Goal: Task Accomplishment & Management: Manage account settings

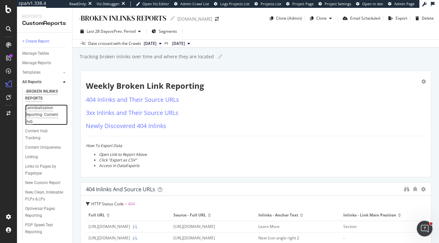
click at [44, 110] on div "Cannibalization Reporting: Content Hub" at bounding box center [44, 114] width 39 height 21
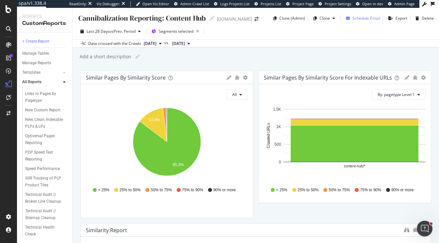
click at [356, 19] on div "Schedule Email" at bounding box center [367, 18] width 28 height 6
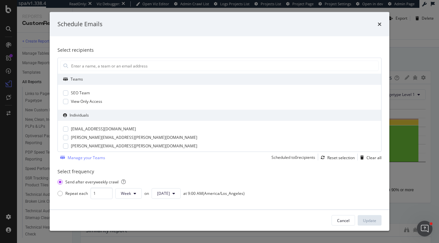
click at [401, 52] on div "Schedule Emails Select recipients Teams SEO Team View Only Access Individuals […" at bounding box center [219, 121] width 439 height 243
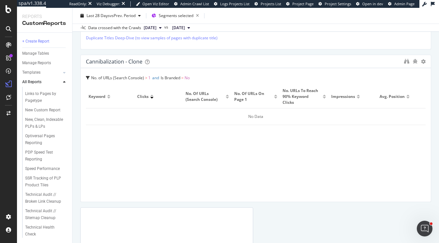
scroll to position [373, 0]
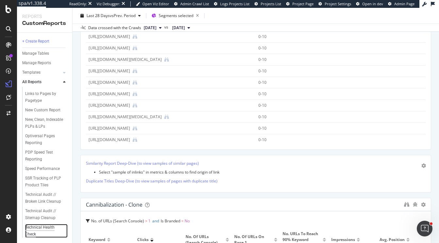
click at [35, 229] on div "Technical Health Check" at bounding box center [43, 231] width 37 height 14
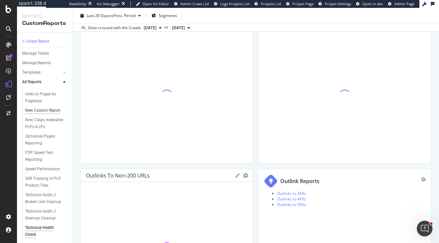
scroll to position [73, 0]
click at [51, 197] on div "Technical Audit // Broken Link Cleanup" at bounding box center [44, 198] width 39 height 14
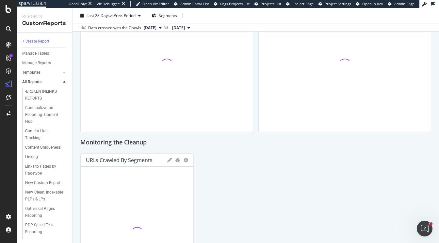
scroll to position [905, 0]
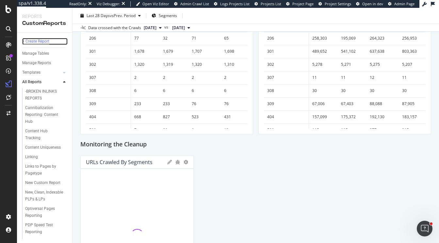
click at [43, 40] on div "+ Create Report" at bounding box center [35, 41] width 27 height 7
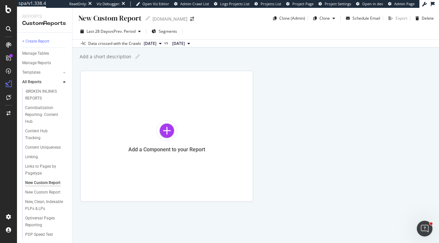
click at [116, 20] on div "New Custom Report" at bounding box center [110, 18] width 64 height 10
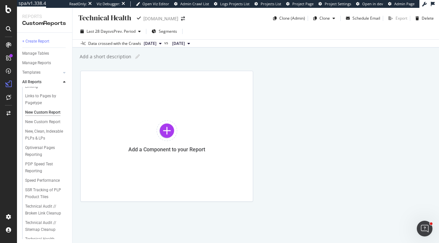
scroll to position [82, 0]
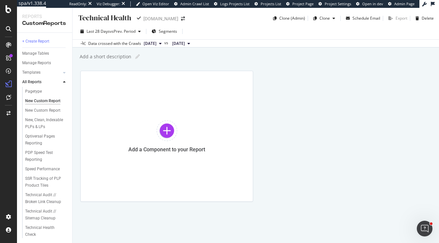
click at [123, 20] on input "Technical Health" at bounding box center [105, 17] width 55 height 9
type input "Technical Audit // Cannonicalization"
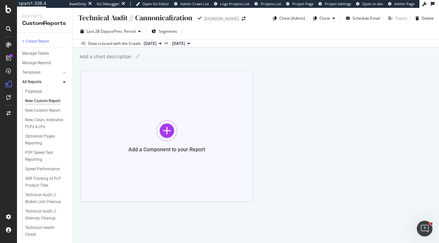
click at [168, 126] on div at bounding box center [167, 130] width 21 height 21
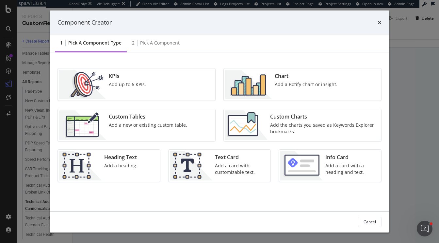
click at [277, 89] on div "Chart Add a Botify chart or insight." at bounding box center [306, 84] width 68 height 29
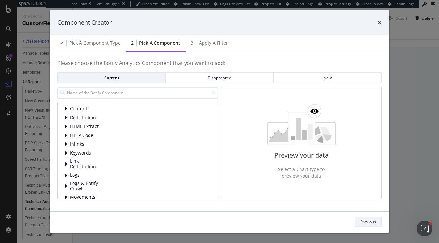
click at [368, 221] on div "Previous" at bounding box center [369, 222] width 16 height 6
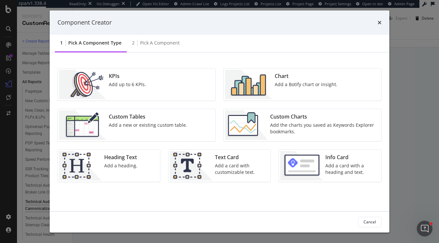
click at [135, 86] on div "Add up to 6 KPIs." at bounding box center [127, 84] width 37 height 7
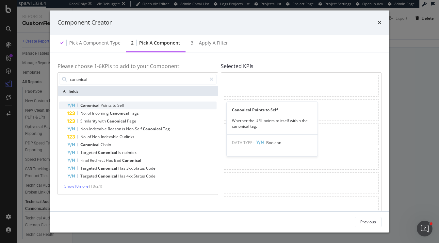
type input "canonical"
click at [117, 105] on span "to" at bounding box center [115, 105] width 5 height 6
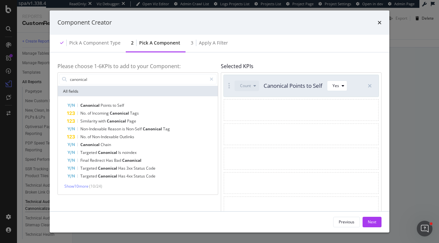
click at [117, 105] on span "to" at bounding box center [115, 105] width 5 height 6
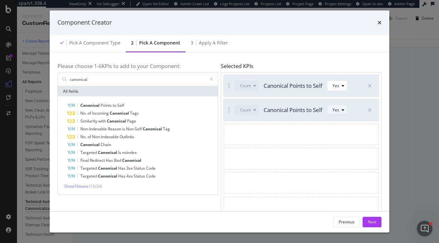
click at [336, 110] on div "Yes" at bounding box center [336, 110] width 7 height 4
click at [337, 129] on div "No" at bounding box center [339, 132] width 5 height 6
click at [366, 222] on button "Next" at bounding box center [372, 221] width 19 height 10
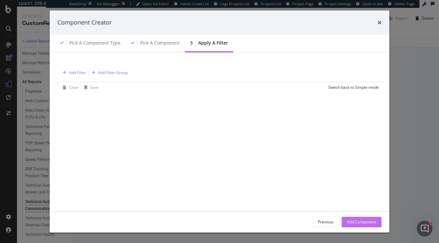
click at [370, 222] on div "Add Component" at bounding box center [361, 222] width 29 height 6
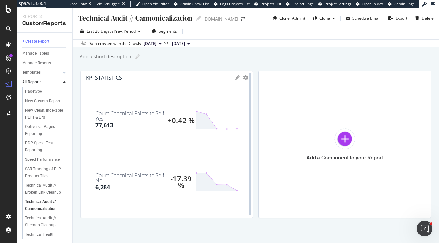
click at [247, 78] on div at bounding box center [250, 144] width 7 height 147
click at [245, 77] on icon "gear" at bounding box center [245, 77] width 5 height 5
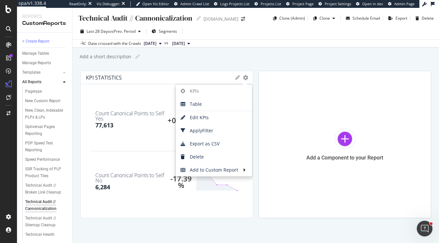
click at [260, 54] on div "Add a short description Add a short description" at bounding box center [259, 57] width 360 height 10
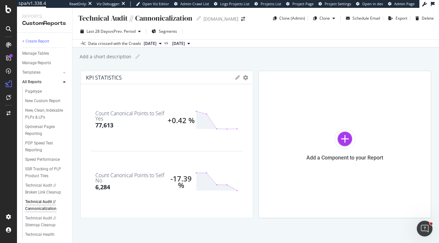
click at [245, 80] on div "KPI STATISTICS KPIs Table Edit KPIs Apply Filter Export as CSV Delete Add to Cu…" at bounding box center [167, 77] width 172 height 13
click at [245, 77] on icon "gear" at bounding box center [245, 77] width 5 height 5
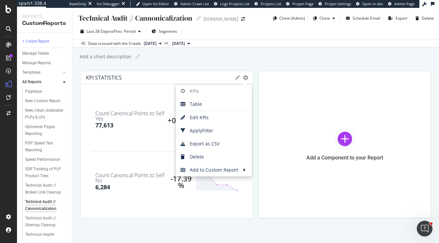
click at [248, 59] on div "Add a short description Add a short description" at bounding box center [259, 57] width 360 height 10
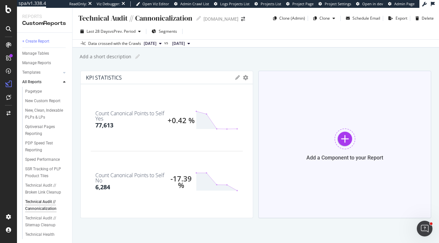
click at [348, 128] on div at bounding box center [345, 138] width 21 height 21
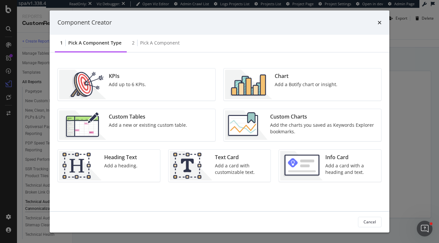
click at [190, 80] on div "KPIs Add up to 6 KPIs." at bounding box center [137, 84] width 158 height 32
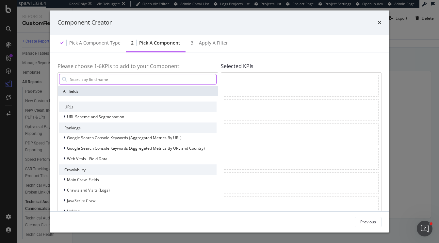
click at [192, 80] on input "modal" at bounding box center [142, 79] width 147 height 10
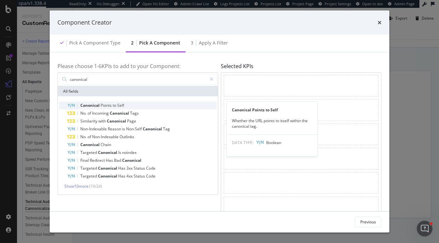
type input "canonical"
click at [100, 104] on span "Canonical" at bounding box center [90, 105] width 20 height 6
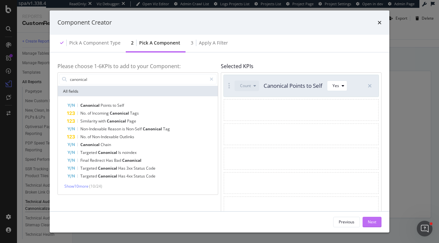
click at [378, 222] on button "Next" at bounding box center [372, 221] width 19 height 10
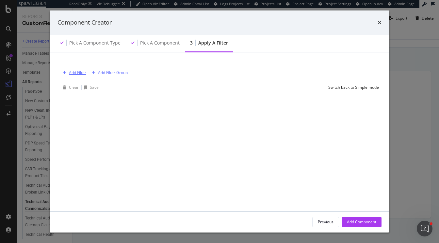
click at [81, 71] on div "Add Filter" at bounding box center [77, 73] width 17 height 6
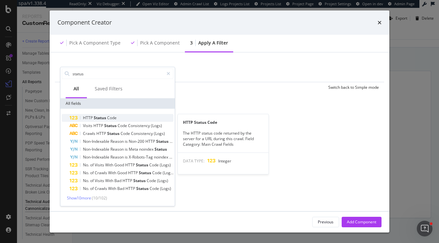
type input "status"
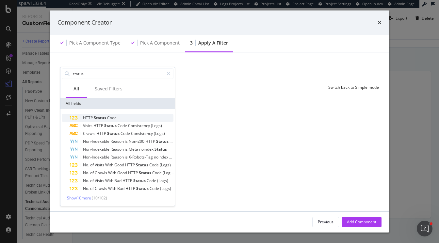
click at [102, 114] on div "HTTP Status Code" at bounding box center [122, 118] width 104 height 8
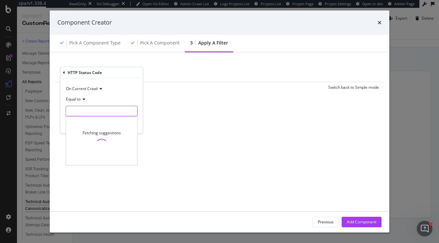
click at [88, 108] on input "modal" at bounding box center [102, 111] width 72 height 10
type input "200"
click at [105, 121] on span "200" at bounding box center [91, 120] width 46 height 6
click at [130, 124] on div "Apply" at bounding box center [133, 125] width 10 height 6
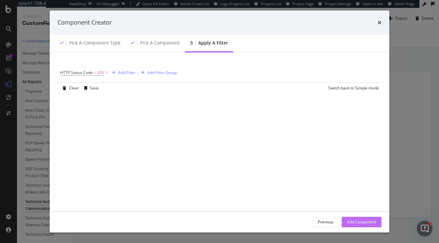
click at [361, 222] on div "Add Component" at bounding box center [361, 222] width 29 height 6
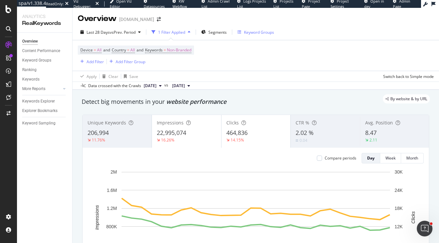
click at [251, 34] on div "Keyword Groups" at bounding box center [259, 32] width 30 height 6
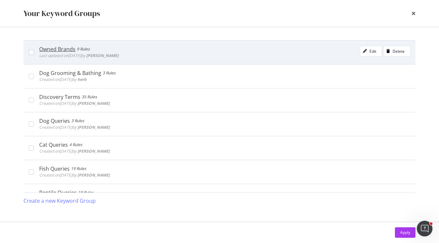
click at [67, 49] on div "Owned Brands" at bounding box center [57, 49] width 36 height 7
click at [67, 49] on div "Owned Brands" at bounding box center [58, 49] width 39 height 7
click at [370, 50] on div "Edit" at bounding box center [373, 51] width 7 height 6
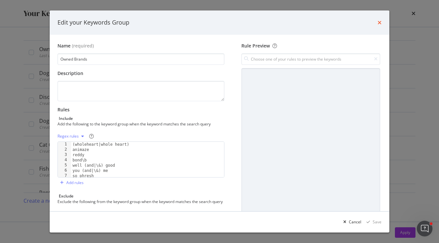
click at [381, 22] on icon "times" at bounding box center [380, 22] width 4 height 5
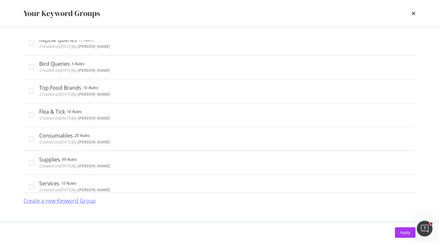
scroll to position [151, 0]
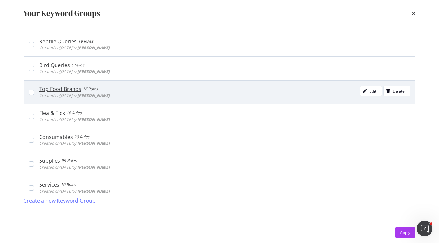
click at [206, 88] on div "Top Food Brands 16 Rules Created on 2024 Jan 25th by connor Edit Delete" at bounding box center [224, 92] width 371 height 13
click at [370, 89] on div "Edit" at bounding box center [373, 91] width 7 height 6
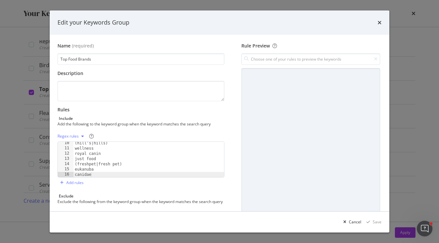
scroll to position [67, 0]
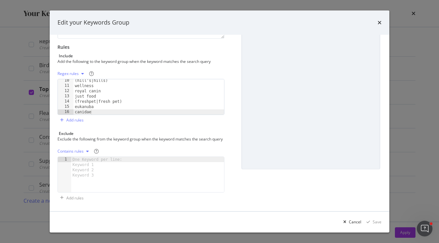
type textarea "canidae"
click at [120, 107] on div "(hill's|hills) wellness royal canin just food (freshpet|fresh pet) eukanuba can…" at bounding box center [149, 101] width 151 height 46
click at [85, 108] on div "wellness royal canin just food (freshpet|fresh pet) eukanuba canidae" at bounding box center [149, 101] width 151 height 46
paste textarea "orijen"
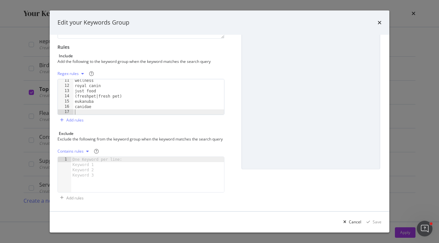
type textarea "orijen"
click at [378, 221] on div "Save" at bounding box center [377, 222] width 9 height 6
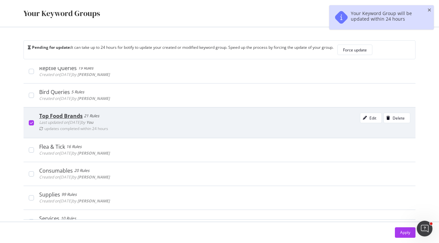
click at [31, 121] on icon "modal" at bounding box center [31, 122] width 3 height 3
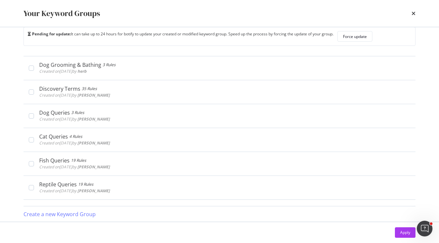
scroll to position [22, 0]
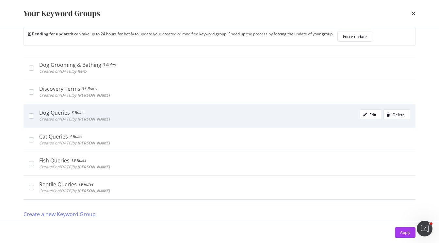
click at [89, 112] on div "Dog Queries 3 Rules" at bounding box center [74, 112] width 71 height 7
click at [368, 117] on div "Edit" at bounding box center [369, 114] width 16 height 9
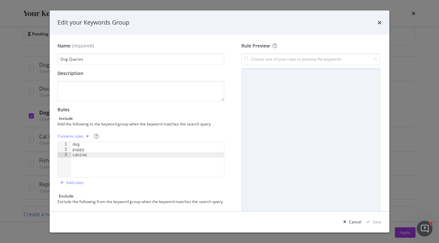
type textarea "canine"
click at [94, 156] on div "dog puppy canine" at bounding box center [147, 165] width 153 height 46
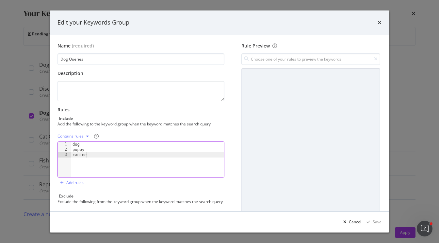
click at [94, 156] on div "dog puppy canine" at bounding box center [147, 165] width 153 height 46
type textarea "puppies"
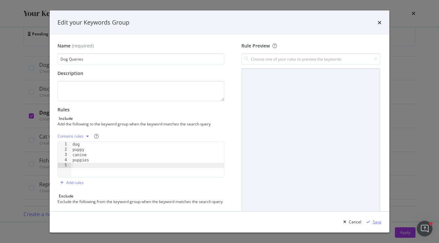
click at [375, 225] on div "Save" at bounding box center [373, 222] width 18 height 10
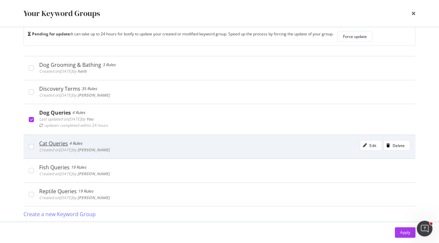
click at [51, 146] on div "Created on 2024 Jan 25th by connor" at bounding box center [74, 149] width 71 height 7
click at [373, 144] on div "Edit" at bounding box center [373, 146] width 7 height 6
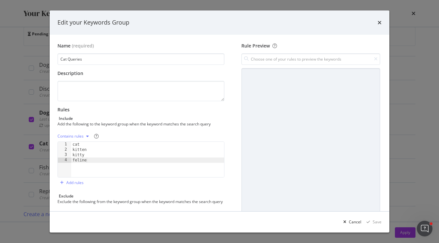
type textarea "feline"
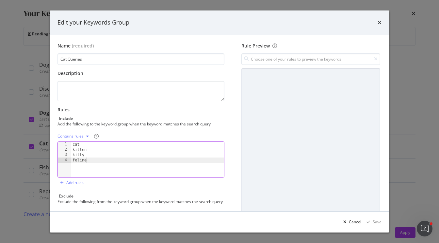
click at [93, 160] on div "cat kitten kitty feline" at bounding box center [147, 165] width 153 height 46
type textarea "kitties"
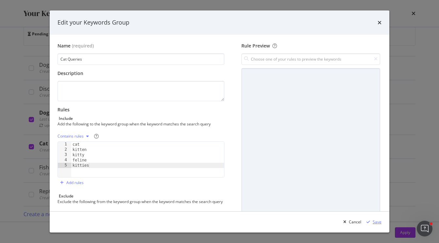
click at [374, 221] on div "Save" at bounding box center [377, 222] width 9 height 6
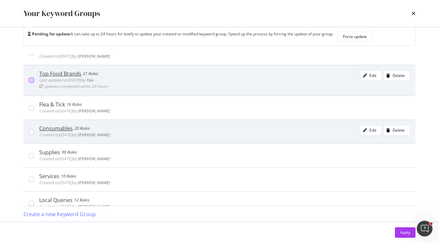
scroll to position [202, 0]
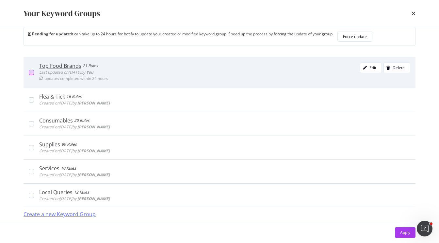
click at [52, 214] on div "Create a new Keyword Group" at bounding box center [60, 214] width 72 height 8
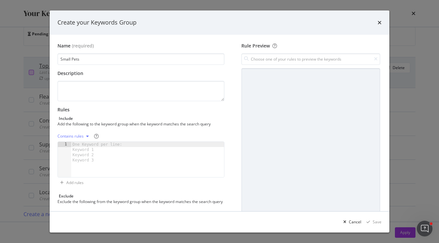
type input "Small Pets"
click at [86, 146] on div "One Keyword per line: Keyword 1 Keyword 2 Keyword 3" at bounding box center [98, 152] width 55 height 21
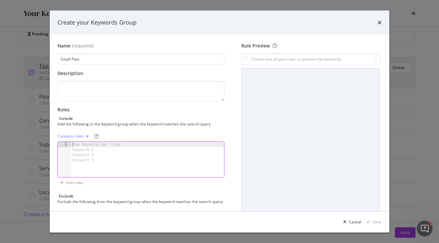
paste textarea "hedgehog"
type textarea "hedgehog"
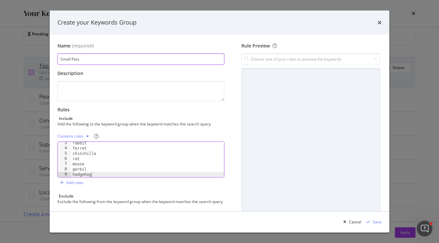
click at [94, 56] on input "Small Pets" at bounding box center [141, 58] width 167 height 11
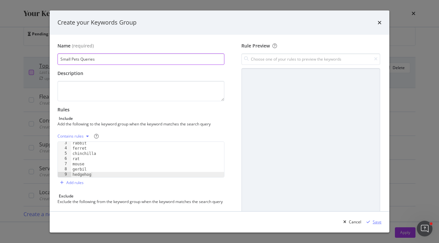
type input "Small Pets Queries"
click at [376, 223] on div "Save" at bounding box center [377, 222] width 9 height 6
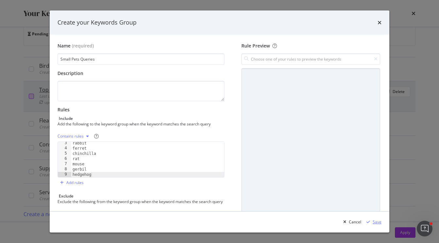
scroll to position [226, 0]
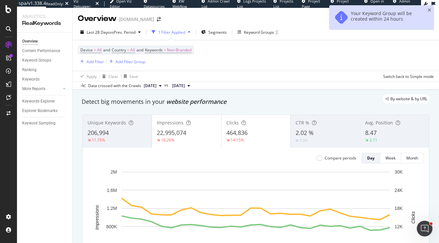
click at [376, 223] on rect "A chart." at bounding box center [256, 217] width 269 height 91
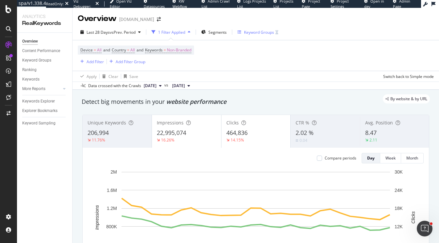
click at [248, 34] on div "Keyword Groups" at bounding box center [259, 32] width 30 height 6
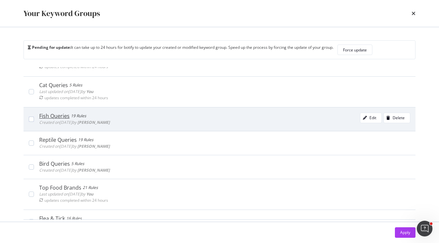
scroll to position [125, 0]
click at [366, 116] on icon "modal" at bounding box center [365, 117] width 4 height 4
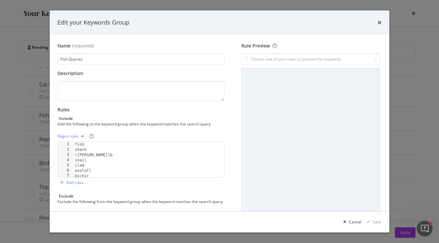
click at [127, 169] on div "fish shark \beel\b snail clam axolotl bichir cichlid" at bounding box center [149, 165] width 151 height 46
type textarea "flowerhorn"
paste textarea "aquarium lighting"
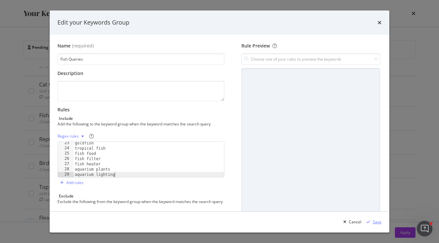
type textarea "aquarium lighting"
click at [379, 222] on div "Save" at bounding box center [377, 222] width 9 height 6
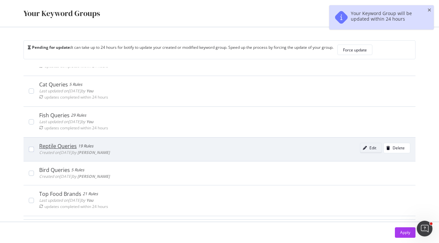
click at [367, 150] on div "Edit" at bounding box center [369, 147] width 16 height 9
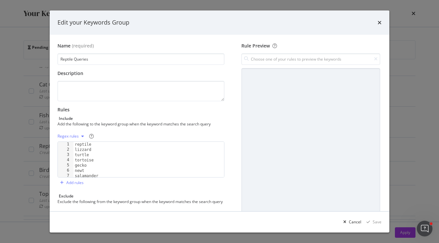
click at [105, 175] on div "reptile lizzard turtle tortoise gecko newt salamander chameleon" at bounding box center [149, 165] width 151 height 46
type textarea "slider"
paste textarea "substrate"
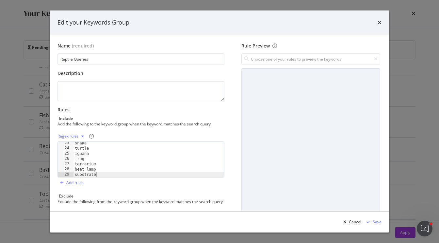
type textarea "substrate"
click at [374, 222] on div "Save" at bounding box center [377, 222] width 9 height 6
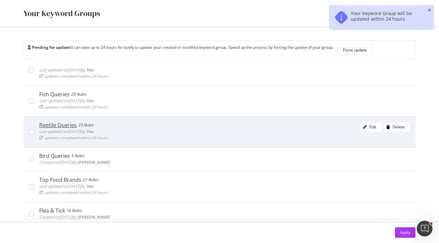
scroll to position [165, 0]
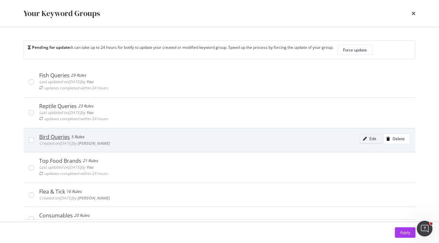
click at [374, 134] on div "Edit" at bounding box center [369, 138] width 16 height 9
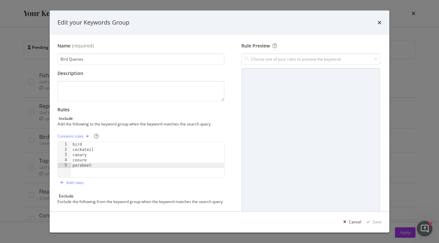
type textarea "parakeet"
click at [124, 164] on div "bird cockateil canary conure parakeet" at bounding box center [147, 165] width 153 height 46
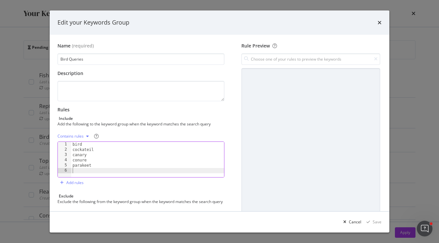
paste textarea "bird treats"
type textarea "bird treats"
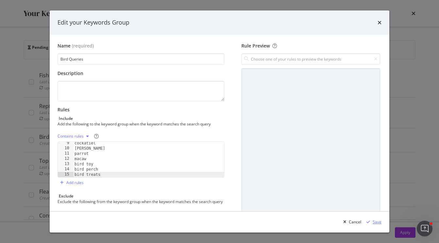
click at [376, 222] on div "Save" at bounding box center [377, 222] width 9 height 6
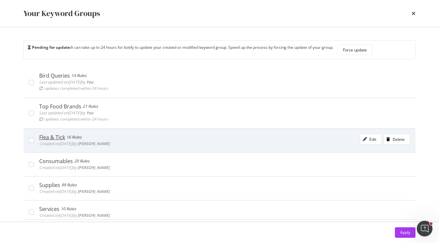
scroll to position [227, 0]
click at [368, 136] on div "modal" at bounding box center [365, 138] width 9 height 4
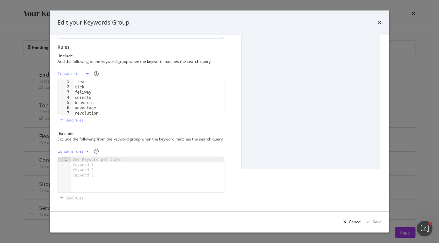
scroll to position [0, 0]
click at [379, 22] on icon "times" at bounding box center [380, 22] width 4 height 5
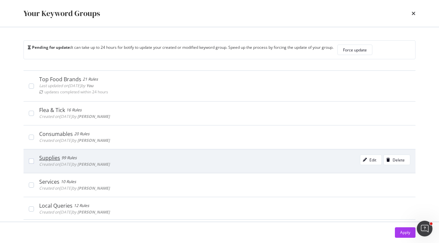
scroll to position [13, 0]
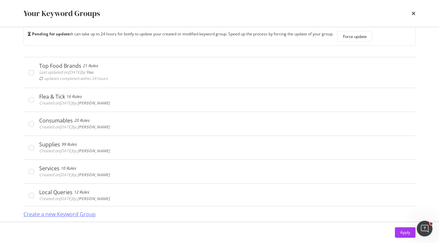
click at [69, 214] on div "Create a new Keyword Group" at bounding box center [60, 214] width 72 height 8
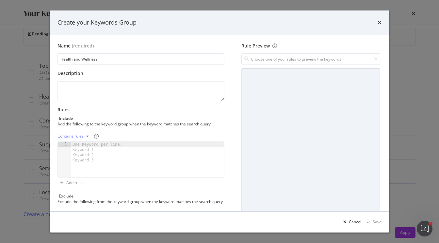
type input "Health and Wellness"
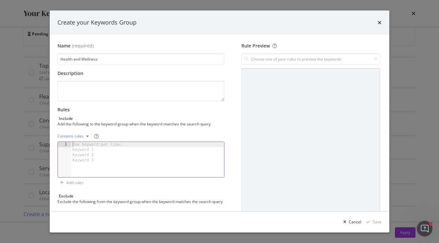
click at [90, 142] on div "One Keyword per line: Keyword 1 Keyword 2 Keyword 3" at bounding box center [98, 152] width 55 height 21
paste textarea "skin care"
type textarea "skin care"
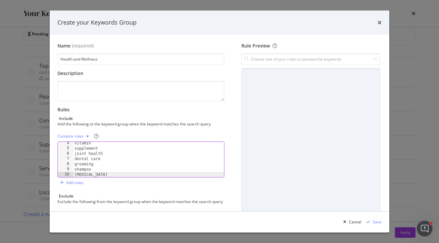
scroll to position [0, 0]
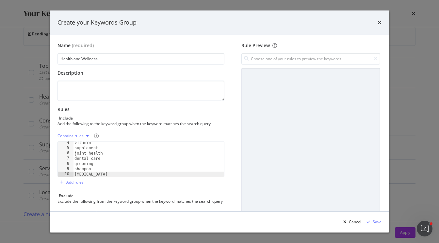
click at [375, 220] on div "Save" at bounding box center [377, 222] width 9 height 6
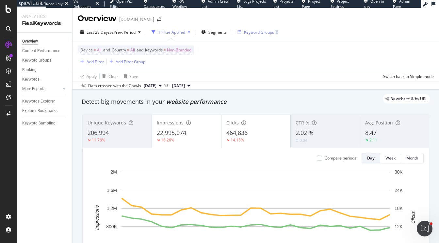
click at [253, 34] on div "Keyword Groups" at bounding box center [259, 32] width 30 height 6
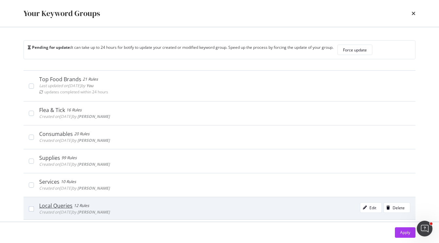
scroll to position [10, 0]
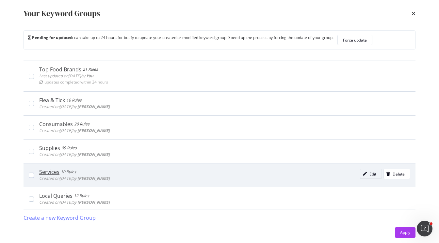
click at [371, 172] on div "Edit" at bounding box center [373, 174] width 7 height 6
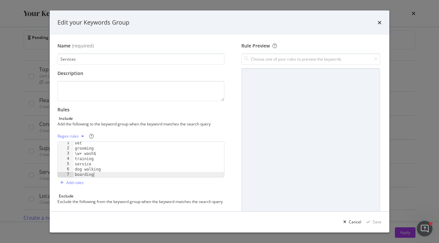
click at [114, 174] on div "vet grooming \w+ wash$ training service dog walking boarding appointment" at bounding box center [149, 163] width 151 height 46
type textarea "photos with"
paste textarea "rewards"
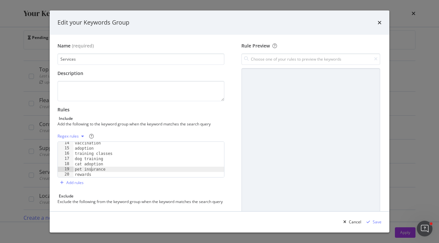
type textarea "rewards"
type textarea "vaccine"
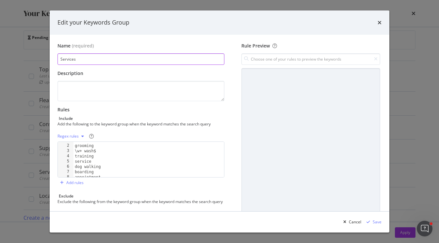
click at [121, 56] on input "Services" at bounding box center [141, 58] width 167 height 11
type input "Services & Programs"
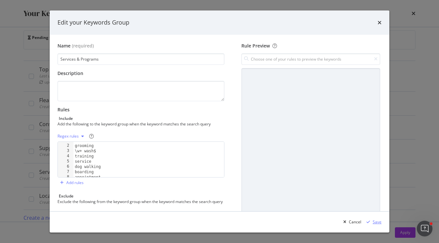
click at [378, 223] on div "Save" at bounding box center [377, 222] width 9 height 6
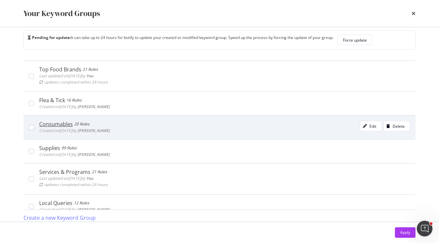
scroll to position [291, 0]
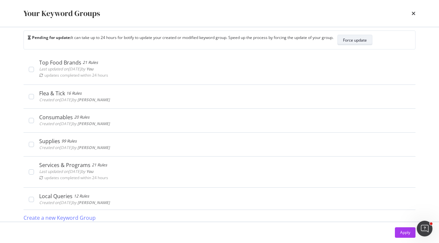
click at [358, 37] on div "Force update" at bounding box center [355, 40] width 24 height 6
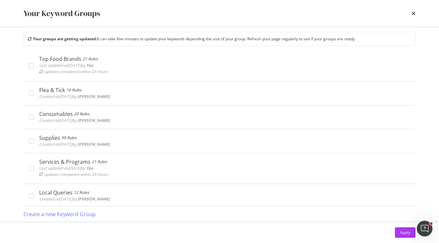
click at [415, 10] on div "times" at bounding box center [414, 13] width 4 height 11
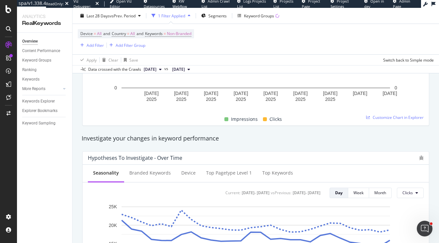
scroll to position [166, 0]
